Goal: Information Seeking & Learning: Check status

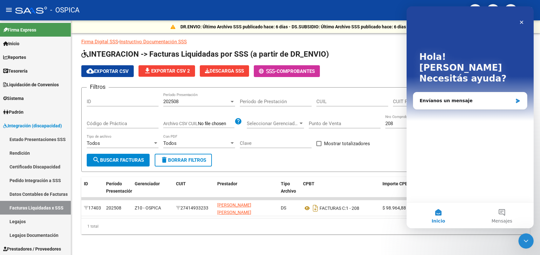
scroll to position [53, 0]
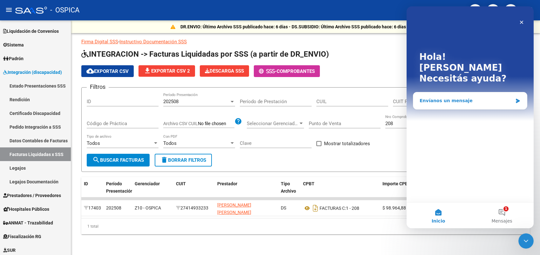
click at [458, 94] on div "Envíanos un mensaje" at bounding box center [470, 100] width 114 height 17
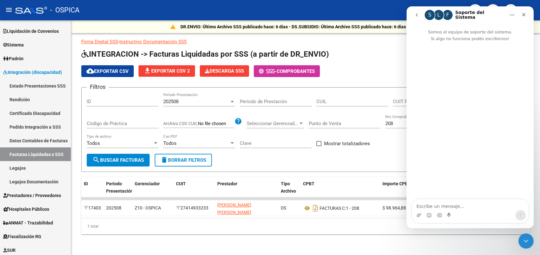
click at [446, 200] on textarea "Escribe un mensaje..." at bounding box center [470, 204] width 116 height 11
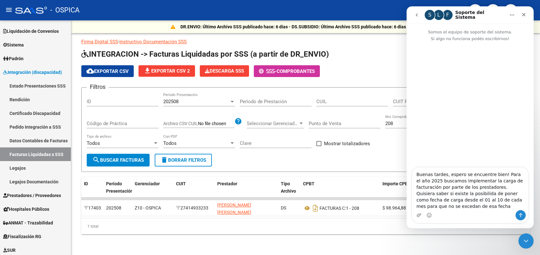
click at [453, 201] on textarea "Buenas tardes, espero se encuentre bien! Para el año 2025 buscamos implementar …" at bounding box center [470, 188] width 116 height 43
click at [454, 201] on textarea "Buenas tardes, espero se encuentre bien! Para el año 2025 buscamos implementar …" at bounding box center [470, 188] width 116 height 43
click at [455, 201] on textarea "Buenas tardes, espero se encuentre bien! Para el año 2025 buscamos implementar …" at bounding box center [470, 188] width 116 height 43
click at [501, 199] on textarea "Buenas tardes, espero se encuentre bien! Para el año 2025 buscamos implementar …" at bounding box center [470, 188] width 116 height 43
type textarea "Buenas tardes, espero se encuentre bien! Para el año 2025 buscamos implementar …"
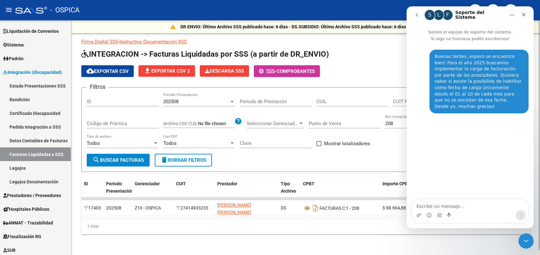
click at [248, 227] on div "1 total" at bounding box center [305, 226] width 449 height 16
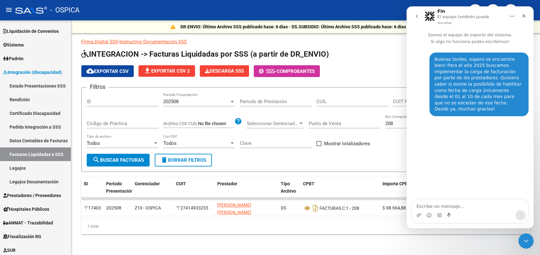
click at [435, 15] on img "Intercom Messenger" at bounding box center [430, 16] width 10 height 10
click at [432, 15] on img "Intercom Messenger" at bounding box center [430, 16] width 10 height 10
click at [362, 56] on h1 "INTEGRACION -> Facturas Liquidadas por SSS (a partir de DR_ENVIO)" at bounding box center [305, 54] width 449 height 11
click at [359, 63] on app-list-header "INTEGRACION -> Facturas Liquidadas por SSS (a partir de DR_ENVIO) cloud_downloa…" at bounding box center [305, 110] width 449 height 123
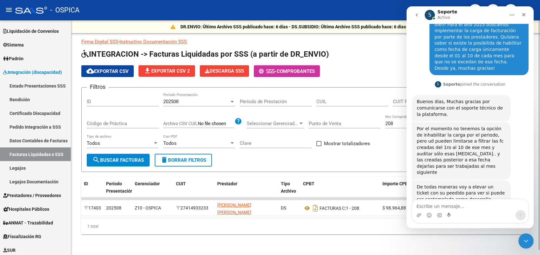
scroll to position [40, 0]
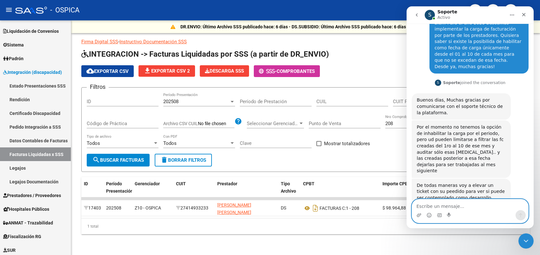
click at [455, 205] on textarea "Escribe un mensaje..." at bounding box center [470, 204] width 116 height 11
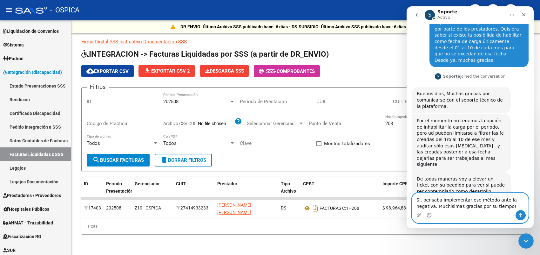
click at [523, 201] on textarea "Si, pensaba implementar ese método ante la negativa. Muchisimas gracias por su …" at bounding box center [470, 201] width 116 height 17
click at [502, 207] on textarea "Si, pensaba implementar ese método ante la negativa. Muchisimas gracias por su …" at bounding box center [470, 201] width 116 height 17
drag, startPoint x: 487, startPoint y: 206, endPoint x: 456, endPoint y: 206, distance: 30.8
click at [456, 206] on textarea "Si, pensaba implementar ese método ante la negativa. Muchisimas gracias por su …" at bounding box center [470, 201] width 116 height 17
click at [497, 206] on textarea "Si, pensaba implementar ese método ante la negativa. Muchisimas gracias por su …" at bounding box center [470, 201] width 116 height 17
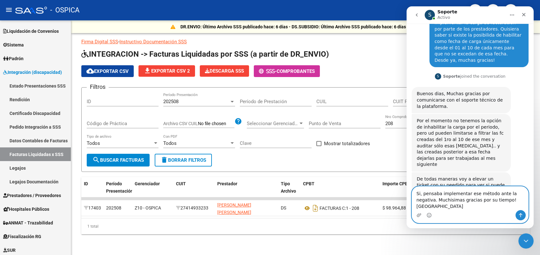
type textarea "Si, pensaba implementar ese método ante la negativa. Muchisimas gracias por su …"
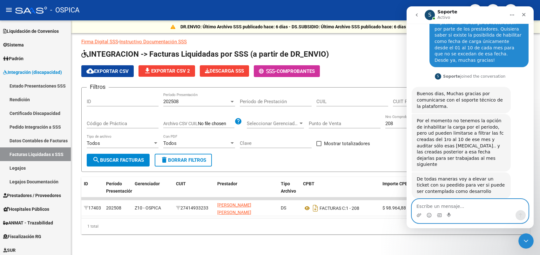
scroll to position [71, 0]
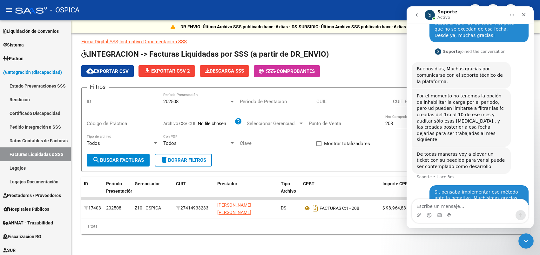
click at [415, 16] on icon "go back" at bounding box center [416, 14] width 5 height 5
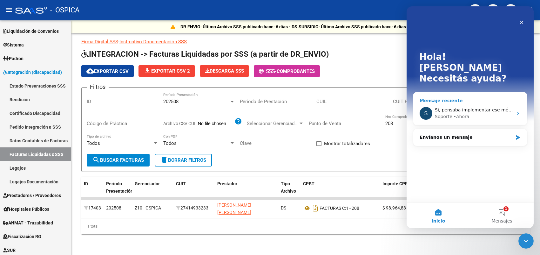
click at [462, 113] on div "• [GEOGRAPHIC_DATA]" at bounding box center [462, 116] width 16 height 7
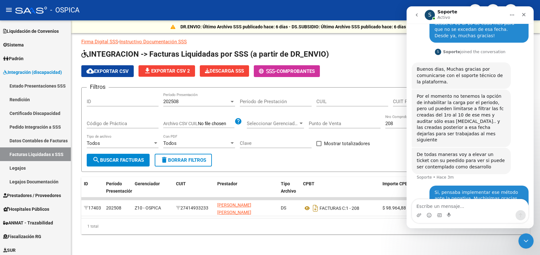
scroll to position [71, 0]
click at [522, 15] on icon "Cerrar" at bounding box center [524, 14] width 5 height 5
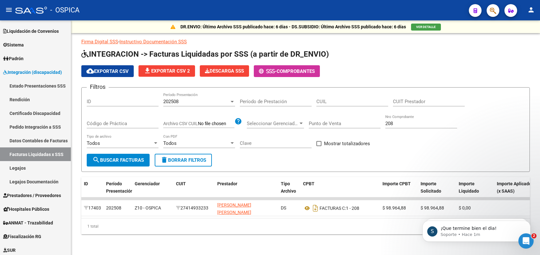
scroll to position [117, 0]
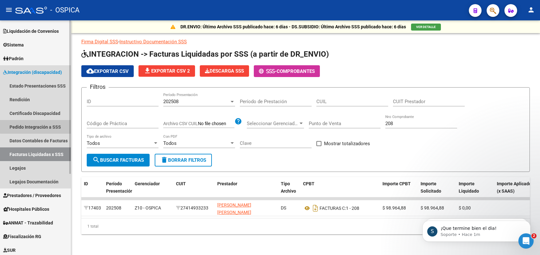
click at [40, 123] on link "Pedido Integración a SSS" at bounding box center [35, 127] width 71 height 14
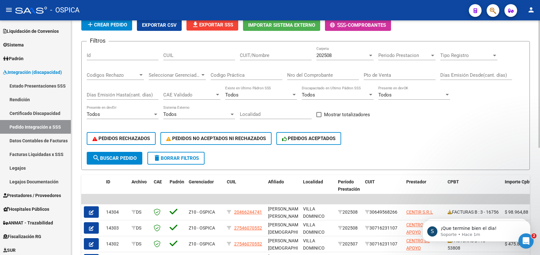
scroll to position [40, 0]
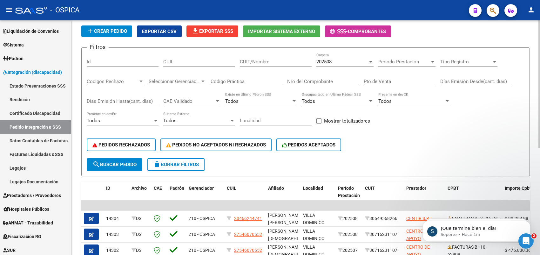
click at [306, 79] on input "Nro del Comprobante" at bounding box center [323, 82] width 72 height 6
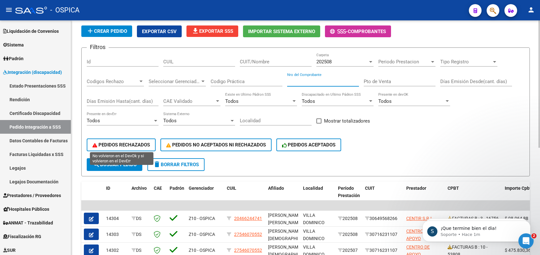
click at [143, 146] on button "PEDIDOS RECHAZADOS" at bounding box center [121, 144] width 69 height 13
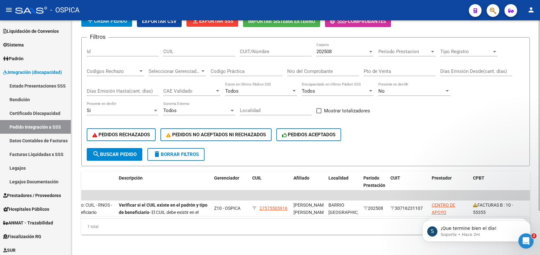
scroll to position [0, 0]
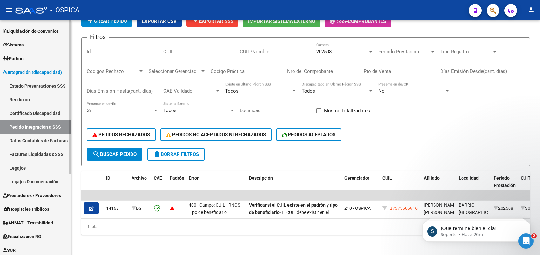
click at [40, 152] on link "Facturas Liquidadas x SSS" at bounding box center [35, 154] width 71 height 14
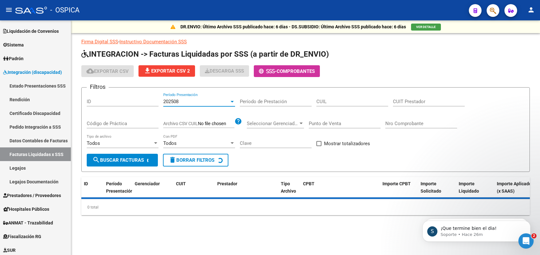
click at [210, 100] on div "202508" at bounding box center [196, 102] width 66 height 6
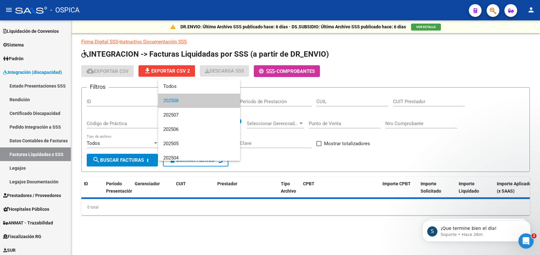
click at [208, 97] on span "202508" at bounding box center [199, 100] width 72 height 14
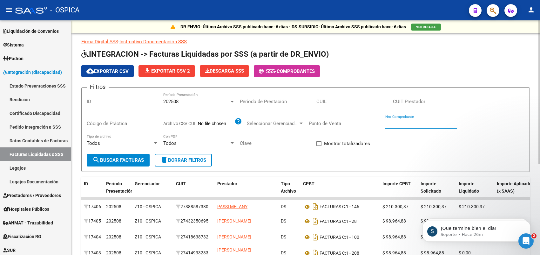
click at [412, 125] on input "Nro Comprobante" at bounding box center [422, 123] width 72 height 6
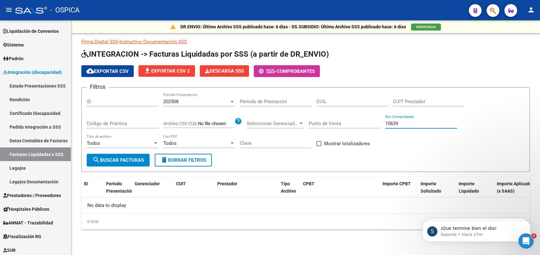
type input "15639"
click at [133, 158] on span "search Buscar Facturas" at bounding box center [117, 160] width 51 height 6
click at [399, 140] on div "Filtros ID 202508 Período Presentación Período de Prestación CUIL CUIT Prestado…" at bounding box center [306, 122] width 438 height 61
click at [188, 99] on div "202508" at bounding box center [196, 102] width 66 height 6
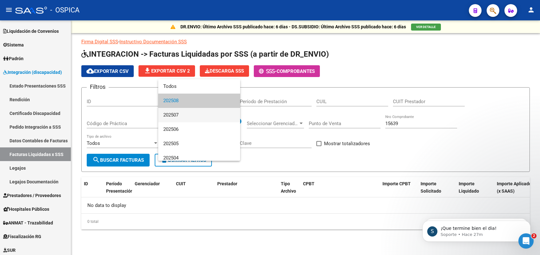
click at [183, 116] on span "202507" at bounding box center [199, 115] width 72 height 14
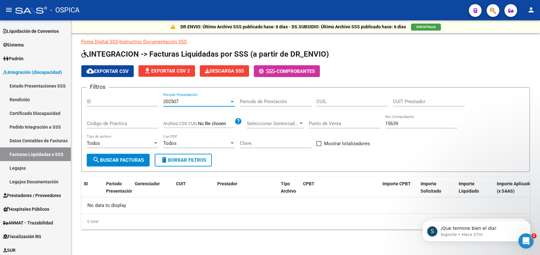
click at [127, 155] on button "search Buscar Facturas" at bounding box center [118, 160] width 63 height 13
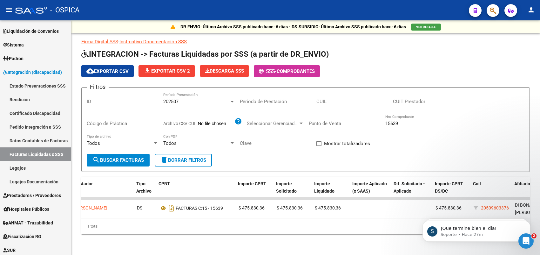
scroll to position [0, 152]
